Goal: Information Seeking & Learning: Learn about a topic

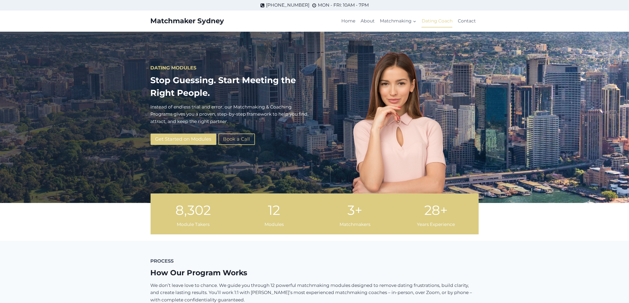
click at [438, 20] on link "Dating Coach" at bounding box center [437, 21] width 36 height 13
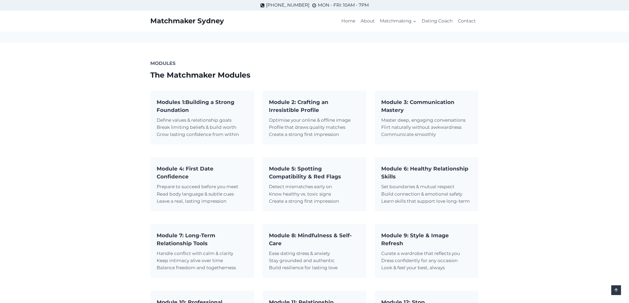
scroll to position [297, 0]
drag, startPoint x: 415, startPoint y: 101, endPoint x: 436, endPoint y: 101, distance: 20.6
click at [436, 101] on strong "Module 3: Communication Mastery" at bounding box center [417, 106] width 73 height 14
click at [396, 107] on strong "Module 3: Communication Mastery" at bounding box center [417, 106] width 73 height 14
drag, startPoint x: 189, startPoint y: 167, endPoint x: 182, endPoint y: 177, distance: 12.2
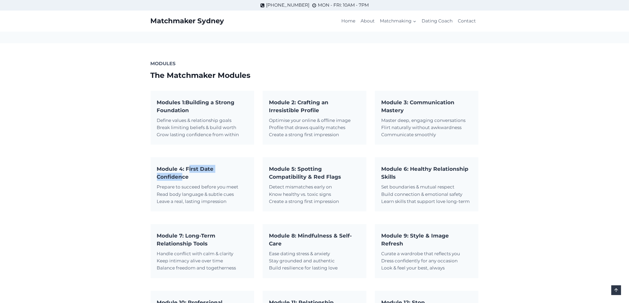
click at [182, 177] on h5 "Module 4: First Date Confidence" at bounding box center [202, 173] width 91 height 16
drag, startPoint x: 301, startPoint y: 168, endPoint x: 298, endPoint y: 179, distance: 10.9
click at [298, 179] on strong "Module 5: Spotting Compatibility & Red Flags" at bounding box center [305, 173] width 72 height 14
click at [340, 168] on strong "Module 5: Spotting Compatibility & Red Flags" at bounding box center [305, 173] width 72 height 14
drag, startPoint x: 410, startPoint y: 169, endPoint x: 423, endPoint y: 175, distance: 14.5
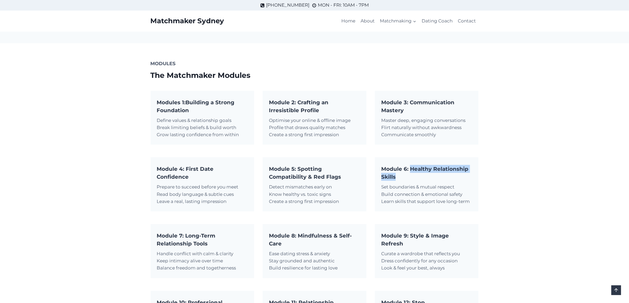
click at [423, 175] on h5 "Module 6: Healthy Relationship Skills" at bounding box center [426, 173] width 91 height 16
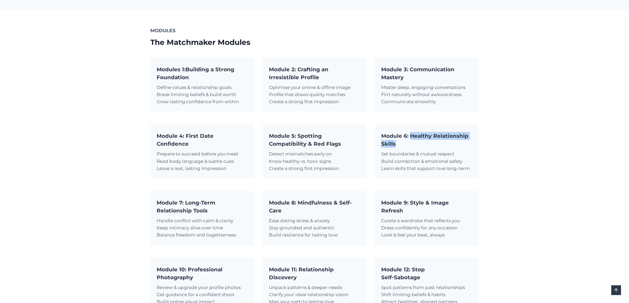
scroll to position [363, 0]
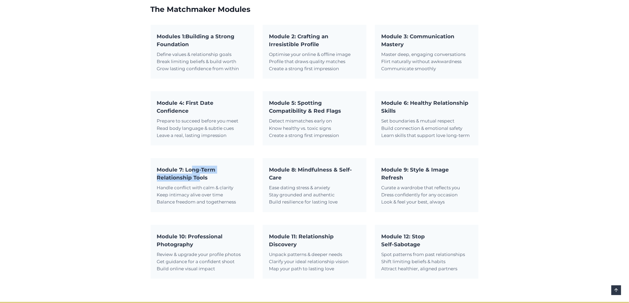
drag, startPoint x: 192, startPoint y: 169, endPoint x: 200, endPoint y: 175, distance: 9.5
click at [200, 175] on h5 "Module 7: Long-Term Relationship Tools" at bounding box center [202, 174] width 91 height 16
drag, startPoint x: 302, startPoint y: 169, endPoint x: 294, endPoint y: 178, distance: 11.6
click at [294, 178] on h5 "Module 8: Mindfulness & Self-Care" at bounding box center [314, 174] width 91 height 16
drag, startPoint x: 409, startPoint y: 170, endPoint x: 409, endPoint y: 178, distance: 8.7
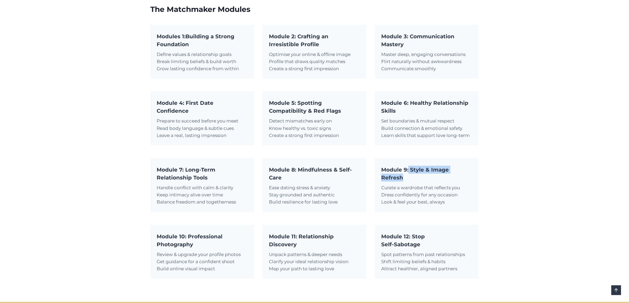
click at [409, 178] on h5 "Module 9: Style & Image Refresh" at bounding box center [426, 174] width 91 height 16
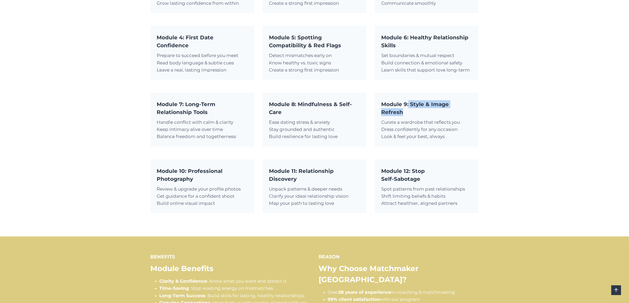
scroll to position [429, 0]
drag, startPoint x: 198, startPoint y: 171, endPoint x: 193, endPoint y: 178, distance: 7.9
click at [193, 178] on strong "Module 10: Professional Photography" at bounding box center [190, 175] width 66 height 14
drag, startPoint x: 302, startPoint y: 167, endPoint x: 296, endPoint y: 178, distance: 12.2
click at [296, 178] on strong "Module 11: Relationship Discovery" at bounding box center [301, 175] width 65 height 14
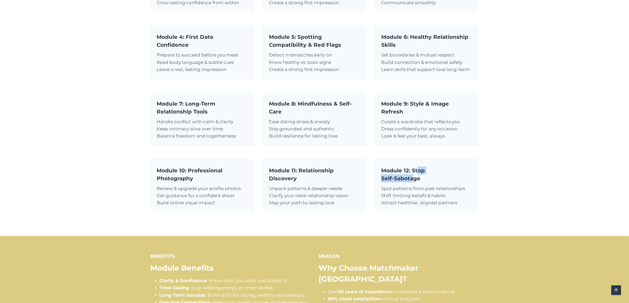
drag, startPoint x: 416, startPoint y: 168, endPoint x: 413, endPoint y: 180, distance: 12.0
click at [413, 180] on h5 "Module 12: Stop Self-Sabotage" at bounding box center [426, 175] width 91 height 16
click at [401, 181] on strong "Self-Sabotage" at bounding box center [400, 178] width 39 height 6
click at [418, 169] on strong "Module 12: Stop" at bounding box center [403, 171] width 44 height 6
drag, startPoint x: 410, startPoint y: 169, endPoint x: 421, endPoint y: 169, distance: 10.3
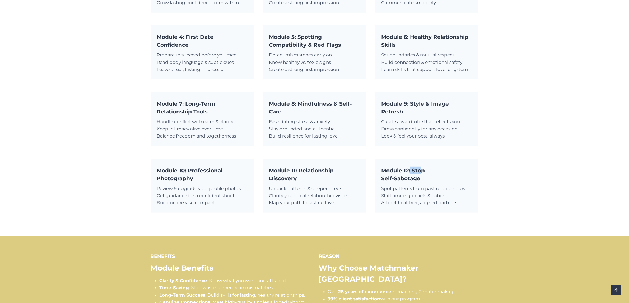
click at [421, 169] on strong "Module 12: Stop" at bounding box center [403, 171] width 44 height 6
click at [421, 170] on strong "Module 12: Stop" at bounding box center [403, 171] width 44 height 6
click at [419, 170] on strong "Module 12: Stop" at bounding box center [403, 171] width 44 height 6
drag, startPoint x: 413, startPoint y: 172, endPoint x: 423, endPoint y: 173, distance: 10.1
click at [429, 171] on h5 "Module 12: Stop Self-Sabotage" at bounding box center [426, 175] width 91 height 16
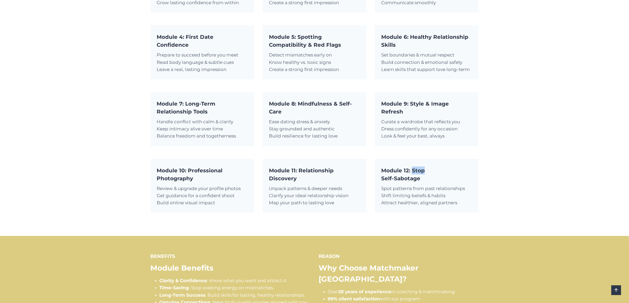
click at [420, 172] on strong "Module 12: Stop" at bounding box center [403, 171] width 44 height 6
click at [418, 168] on strong "Module 12: Stop" at bounding box center [403, 171] width 44 height 6
drag, startPoint x: 413, startPoint y: 170, endPoint x: 431, endPoint y: 171, distance: 18.3
click at [431, 171] on h5 "Module 12: Stop Self-Sabotage" at bounding box center [426, 175] width 91 height 16
click at [398, 177] on strong "Self-Sabotage" at bounding box center [400, 178] width 39 height 6
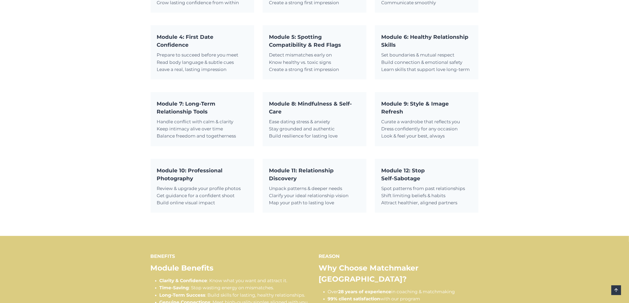
click at [420, 169] on strong "Module 12: Stop" at bounding box center [403, 171] width 44 height 6
click at [399, 179] on strong "Self-Sabotage" at bounding box center [400, 178] width 39 height 6
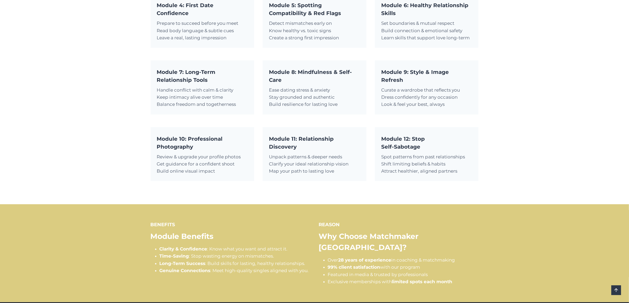
scroll to position [462, 0]
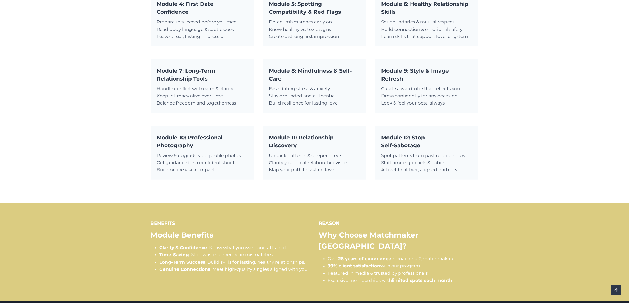
click at [454, 147] on h5 "Module 12: Stop Self-Sabotage" at bounding box center [426, 142] width 91 height 16
click at [410, 143] on strong "Self-Sabotage" at bounding box center [400, 145] width 39 height 6
drag, startPoint x: 299, startPoint y: 136, endPoint x: 316, endPoint y: 146, distance: 19.2
click at [316, 146] on h5 "Module 11: Relationship Discovery" at bounding box center [314, 142] width 91 height 16
drag, startPoint x: 410, startPoint y: 134, endPoint x: 422, endPoint y: 150, distance: 19.5
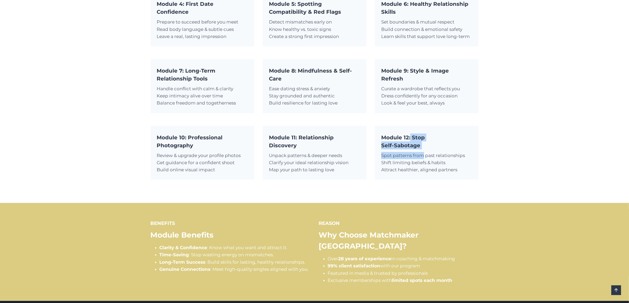
click at [422, 150] on div "Module 12: Stop Self-Sabotage Spot patterns from past relationships Shift limit…" at bounding box center [426, 154] width 91 height 40
click at [418, 145] on strong "Self-Sabotage" at bounding box center [400, 145] width 39 height 6
drag, startPoint x: 411, startPoint y: 134, endPoint x: 424, endPoint y: 143, distance: 15.7
click at [424, 143] on h5 "Module 12: Stop Self-Sabotage" at bounding box center [426, 142] width 91 height 16
drag, startPoint x: 300, startPoint y: 137, endPoint x: 340, endPoint y: 142, distance: 39.9
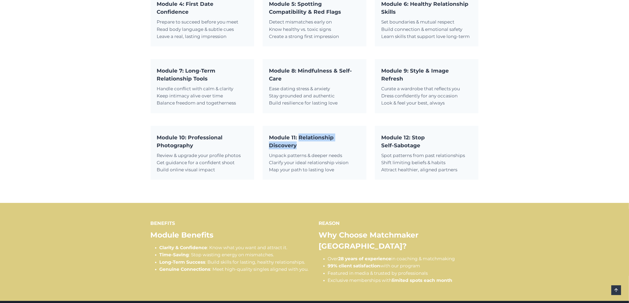
click at [340, 142] on h5 "Module 11: Relationship Discovery" at bounding box center [314, 142] width 91 height 16
click at [0, 87] on div "MODULES The Matchmaker Modules Modules 1: Building a Strong Foundation Define v…" at bounding box center [314, 40] width 629 height 325
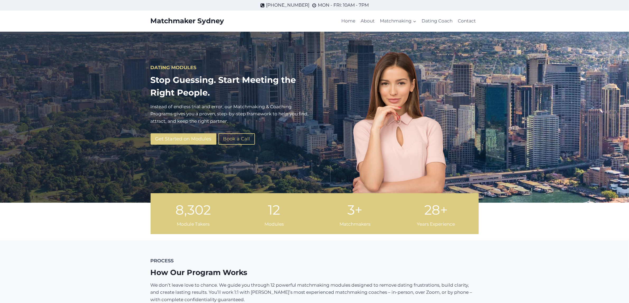
scroll to position [0, 0]
drag, startPoint x: 270, startPoint y: 213, endPoint x: 302, endPoint y: 214, distance: 32.5
click at [302, 214] on div "12 12 Modules" at bounding box center [274, 214] width 73 height 28
click at [350, 215] on div "3+" at bounding box center [355, 210] width 31 height 21
drag, startPoint x: 349, startPoint y: 212, endPoint x: 372, endPoint y: 212, distance: 22.7
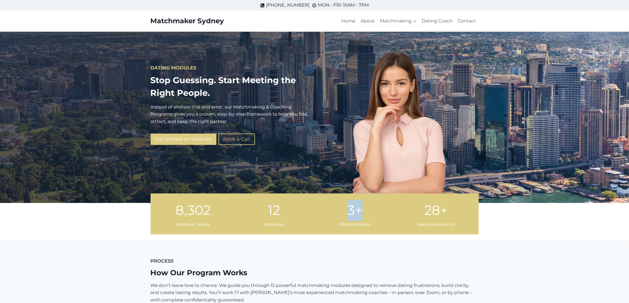
click at [372, 212] on div "3+ 3+ Matchmakers" at bounding box center [355, 214] width 73 height 28
click at [380, 213] on div "3+ 3+ Matchmakers" at bounding box center [355, 214] width 73 height 28
drag, startPoint x: 428, startPoint y: 210, endPoint x: 451, endPoint y: 210, distance: 22.5
click at [451, 210] on div "28+" at bounding box center [436, 210] width 38 height 21
